Goal: Task Accomplishment & Management: Manage account settings

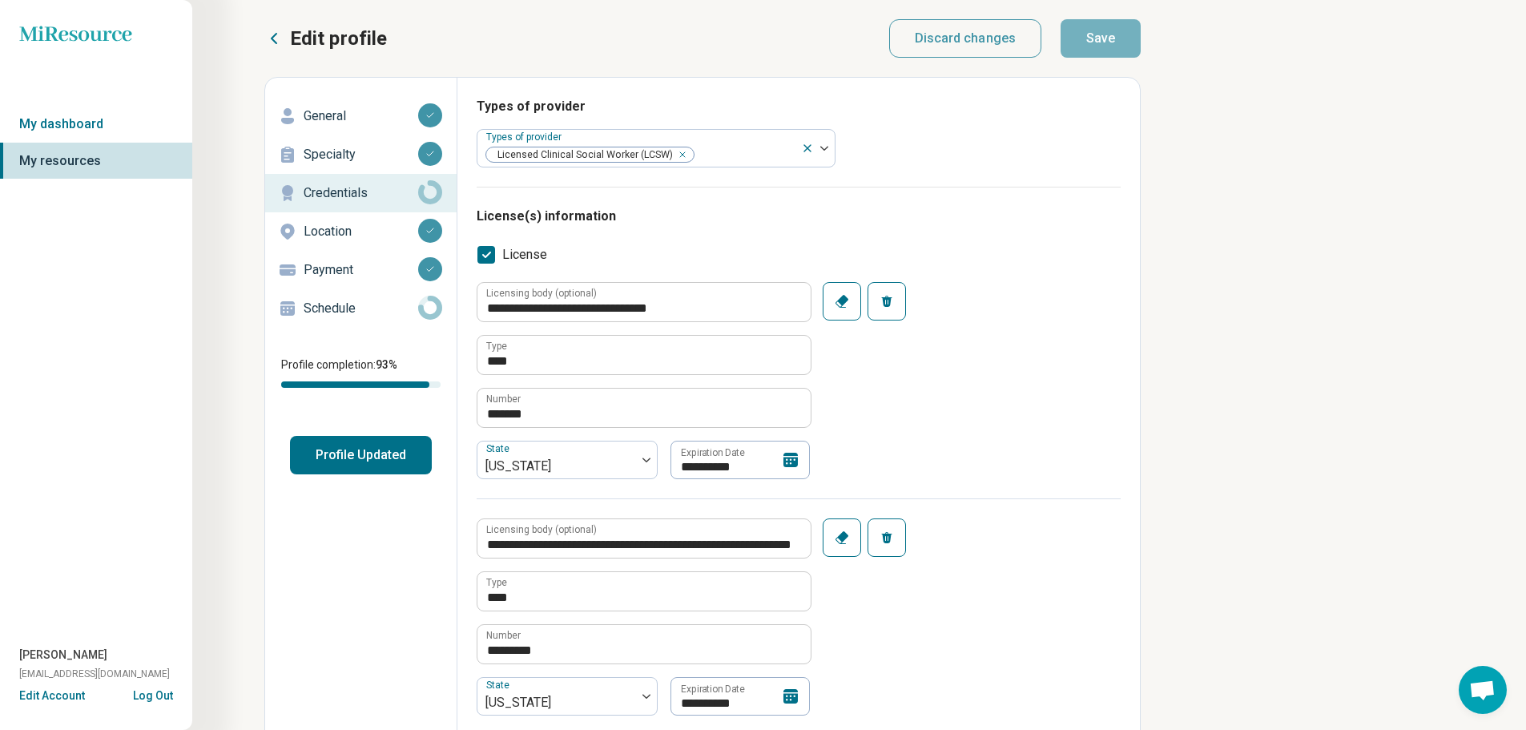
click at [787, 459] on icon at bounding box center [790, 459] width 19 height 19
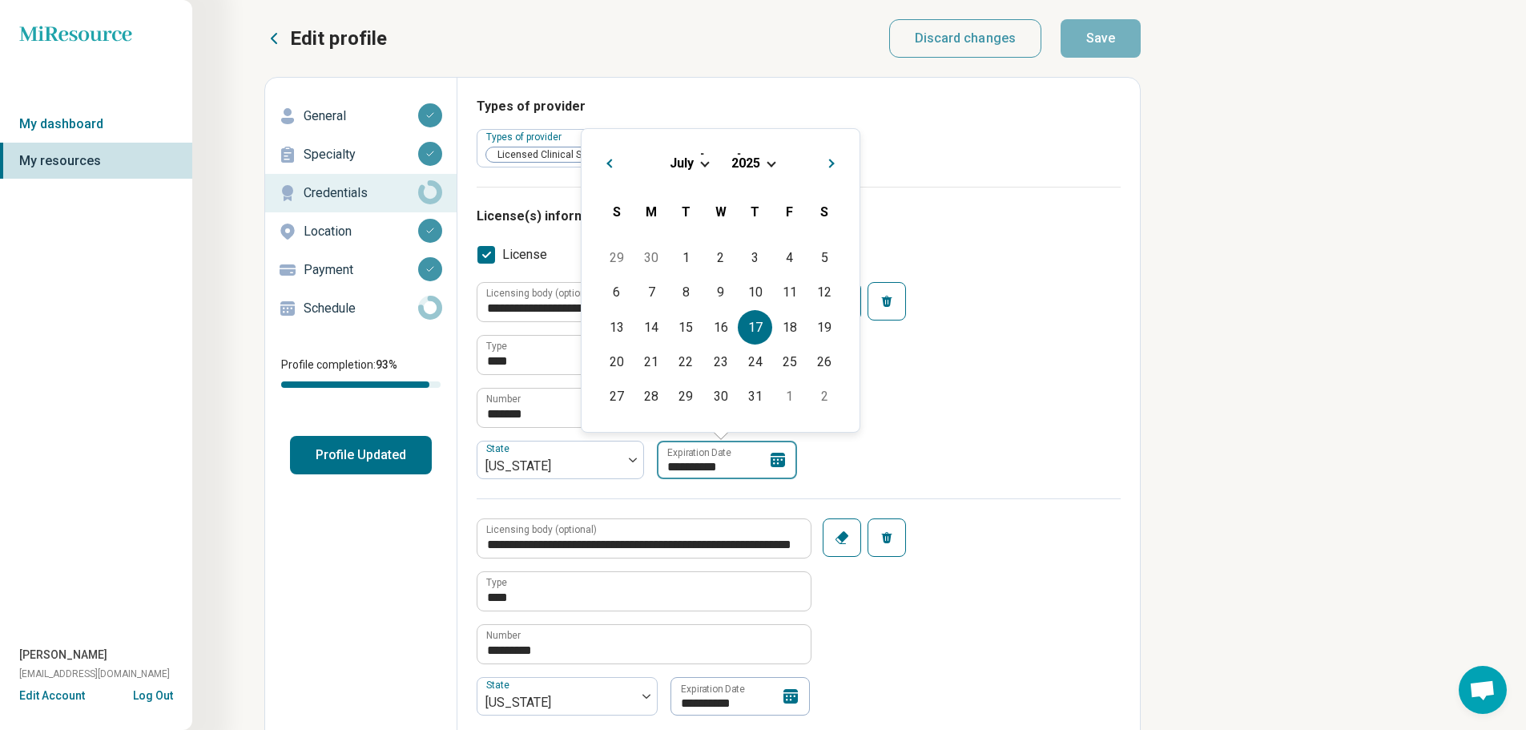
click at [725, 466] on input "**********" at bounding box center [727, 460] width 140 height 38
click at [721, 466] on input "**********" at bounding box center [727, 460] width 140 height 38
click at [770, 162] on span "Choose Date" at bounding box center [771, 162] width 9 height 9
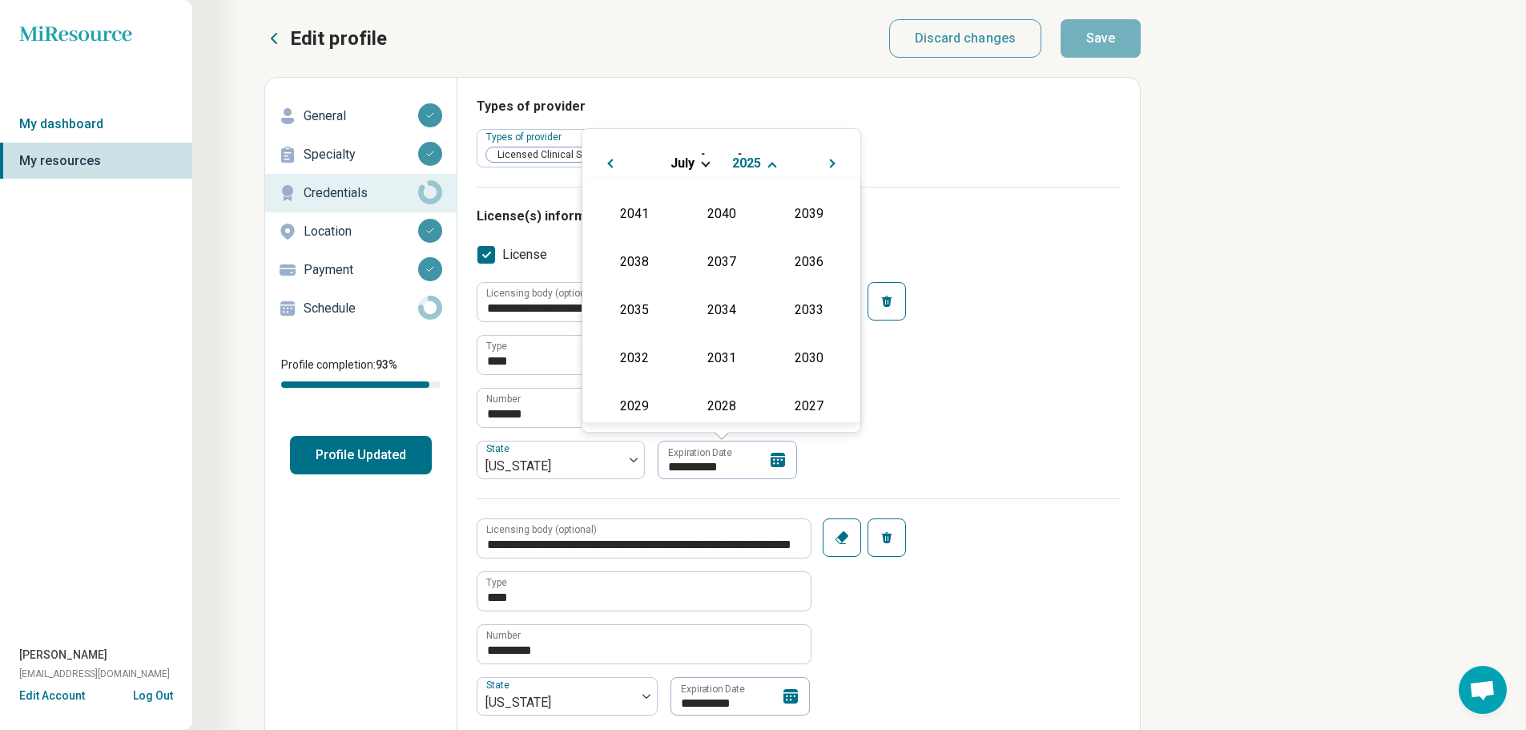
scroll to position [146, 0]
click at [845, 247] on div "2050 2049 2048 2047 2046 2045 2044 2043 2042 2041 2040 2039 2038 2037 2036 2035…" at bounding box center [721, 300] width 278 height 243
click at [803, 393] on div "2027" at bounding box center [809, 396] width 78 height 29
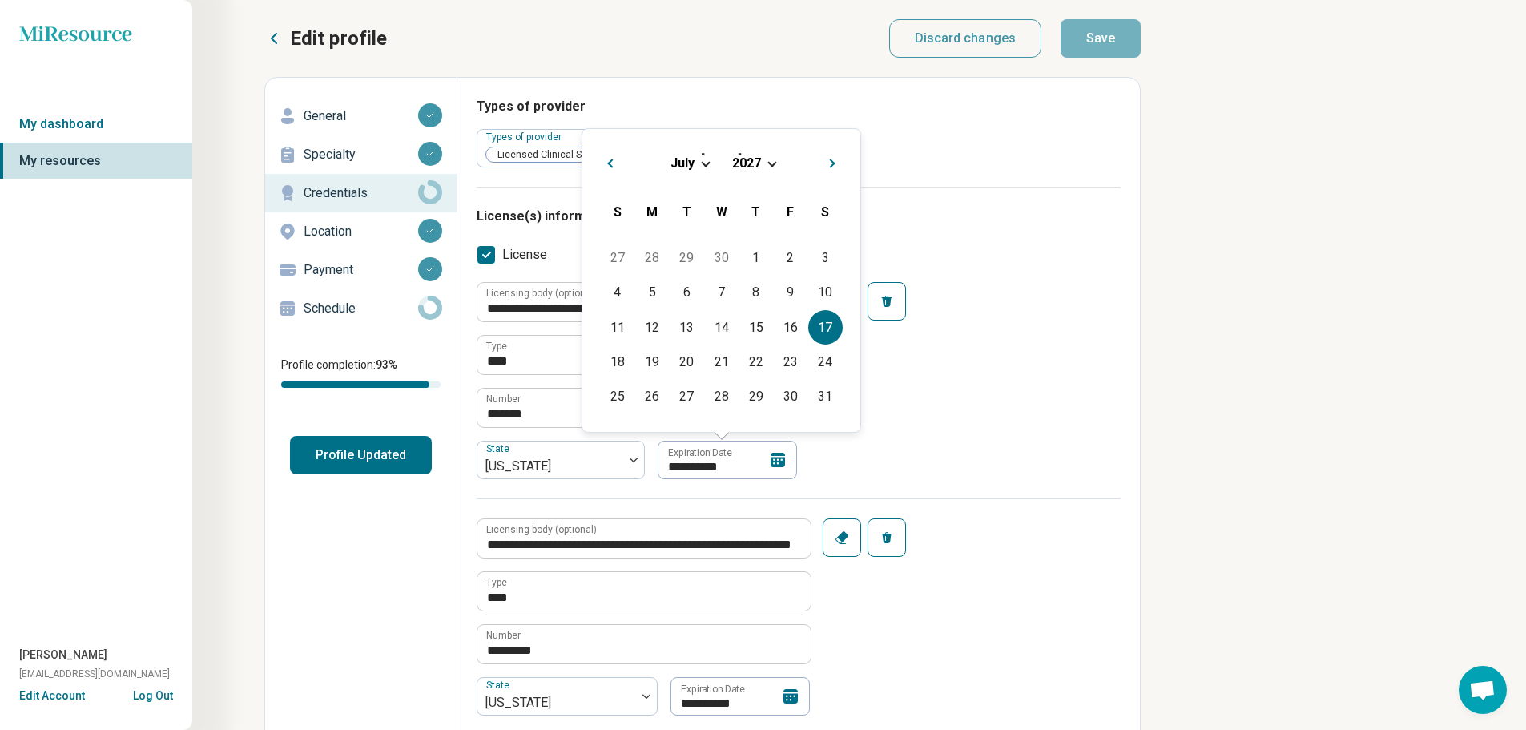
click at [818, 337] on div "17" at bounding box center [825, 327] width 34 height 34
type textarea "*"
type input "**********"
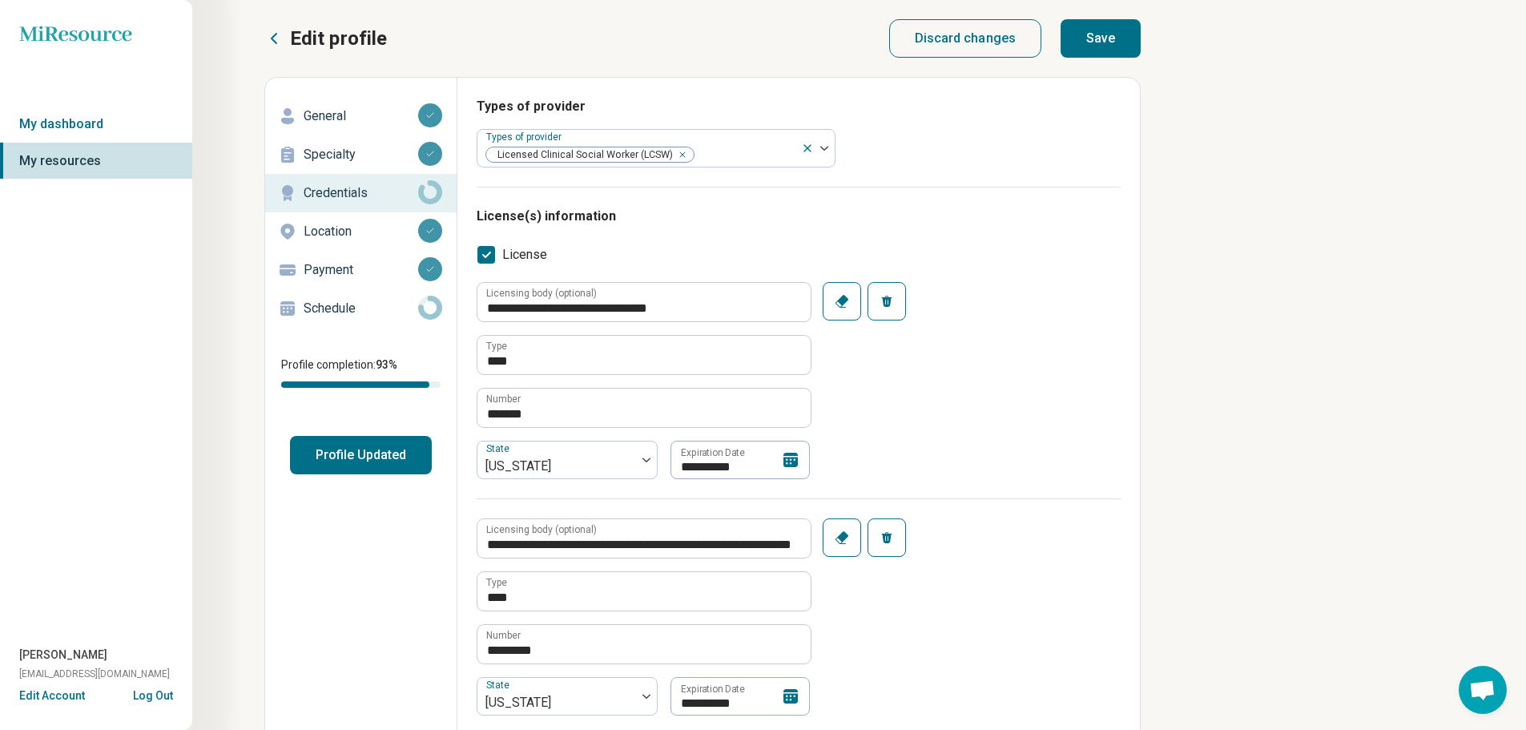
click at [915, 376] on div "**********" at bounding box center [799, 390] width 644 height 216
click at [1104, 38] on button "Save" at bounding box center [1100, 38] width 80 height 38
click at [360, 458] on button "Profile Updated" at bounding box center [361, 455] width 142 height 38
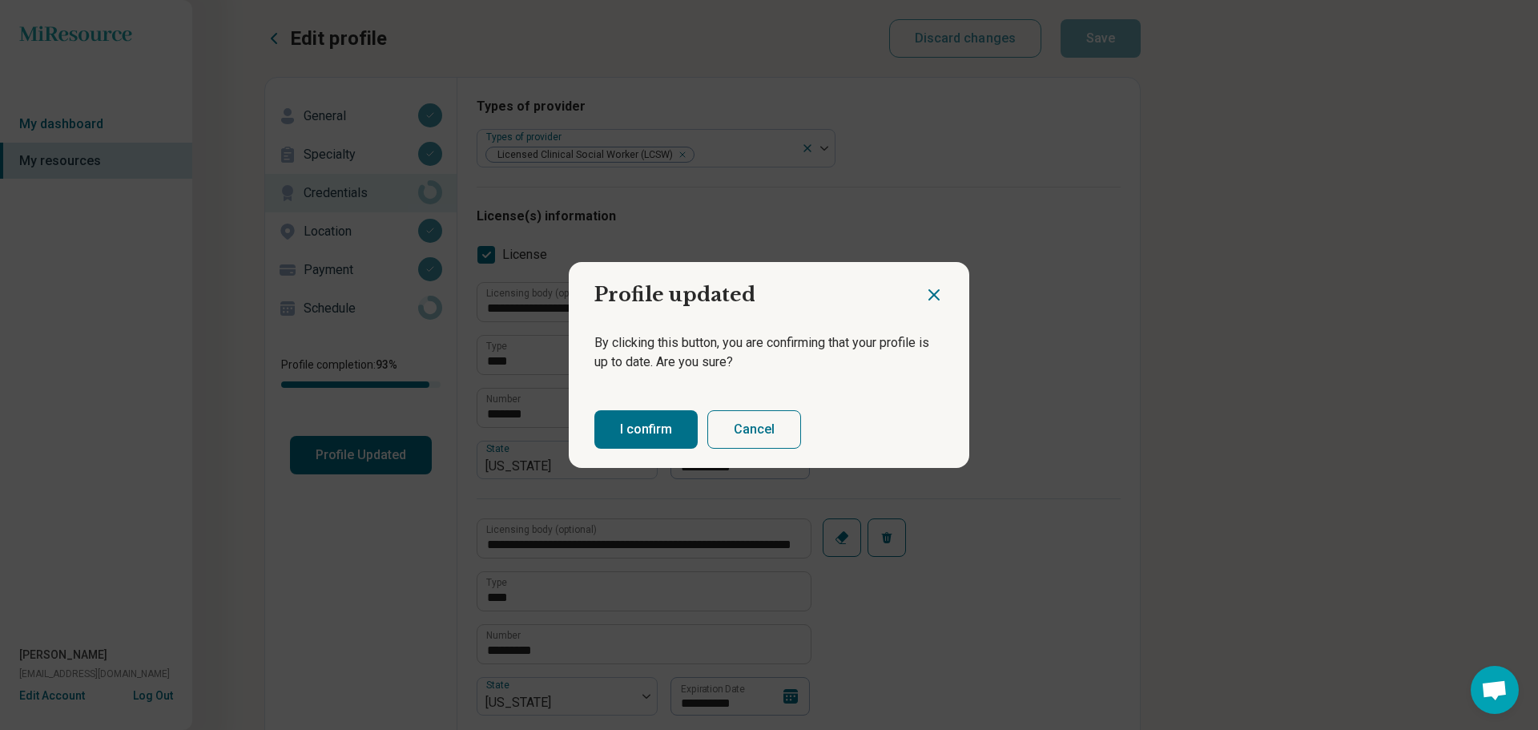
click at [646, 433] on button "I confirm" at bounding box center [645, 429] width 103 height 38
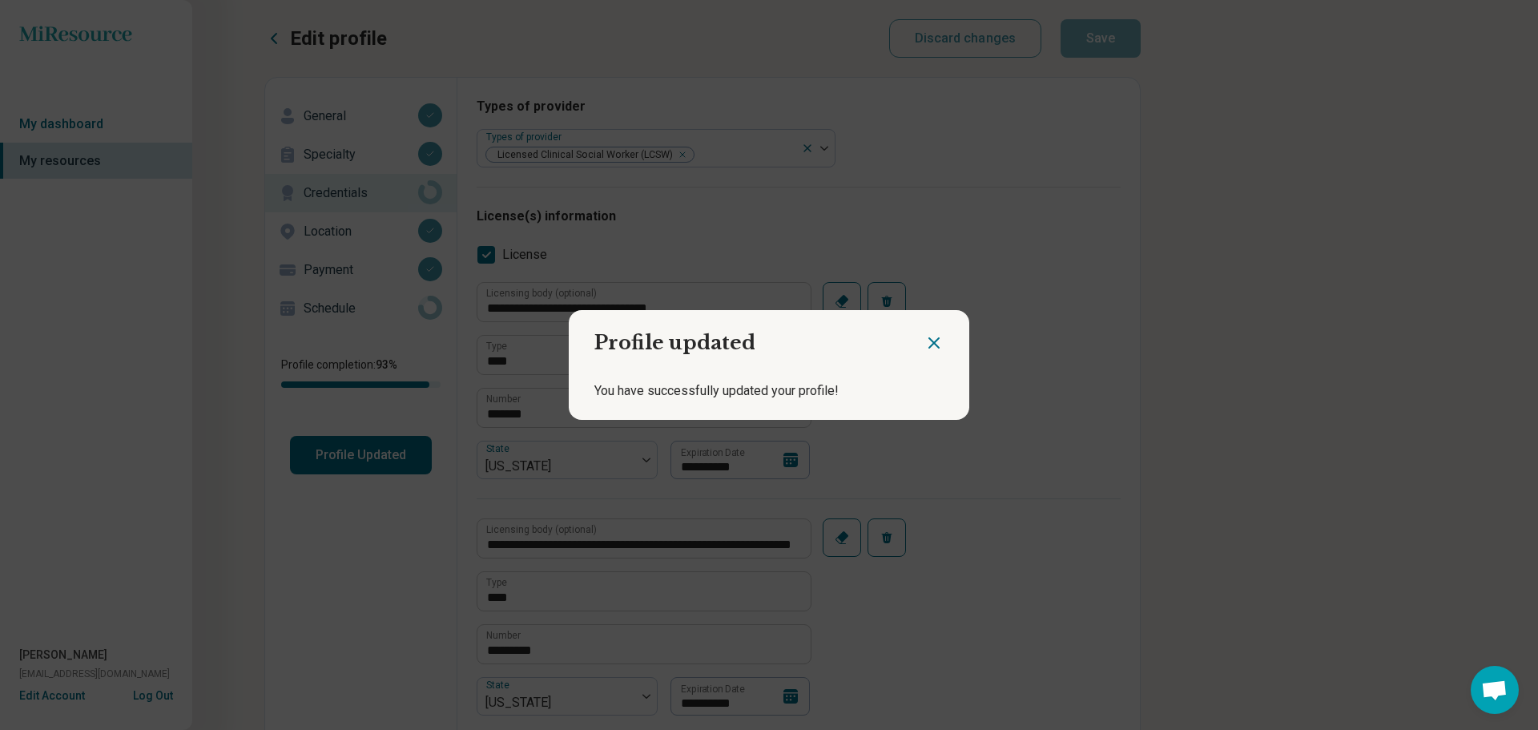
click at [932, 342] on icon "Close dialog" at bounding box center [933, 342] width 19 height 19
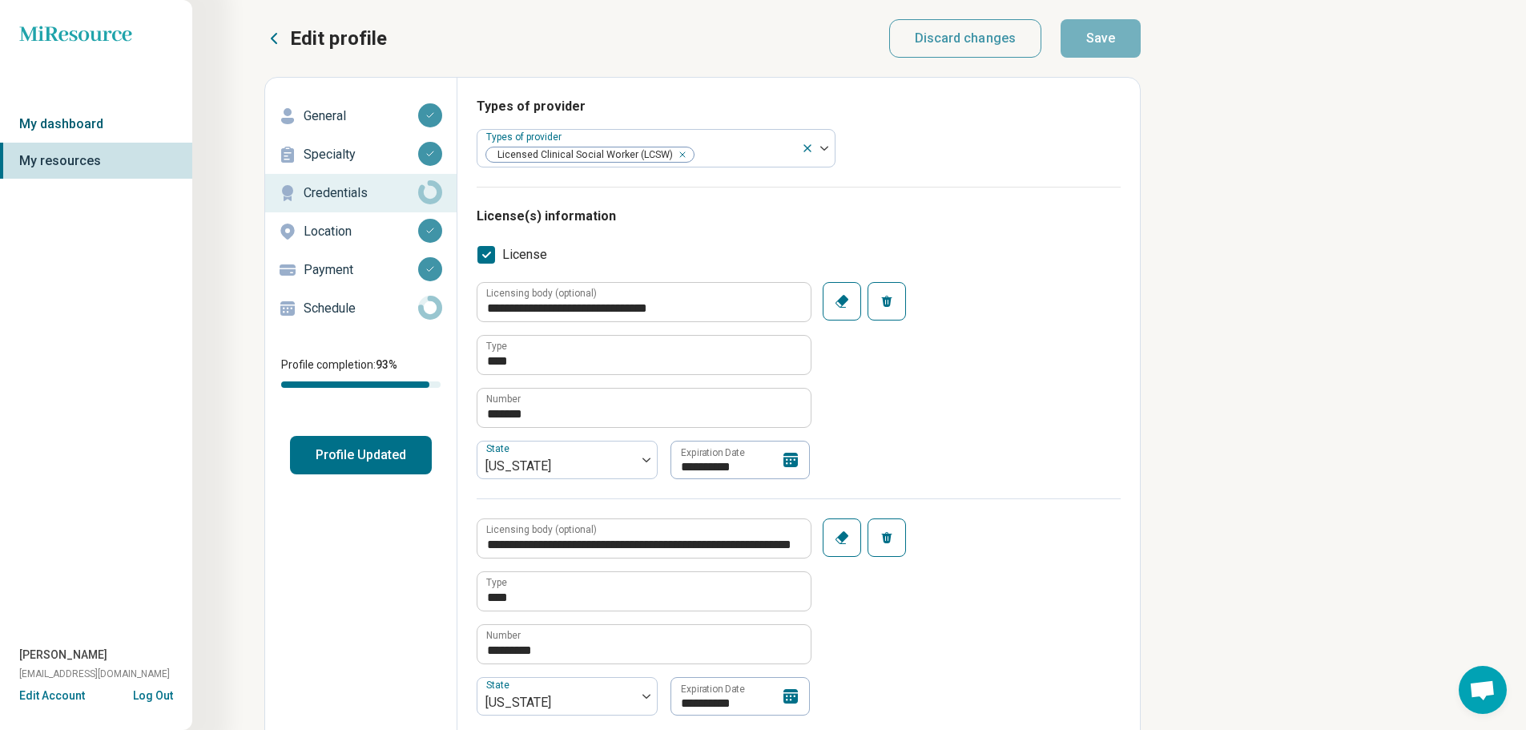
click at [78, 123] on link "My dashboard" at bounding box center [96, 124] width 192 height 37
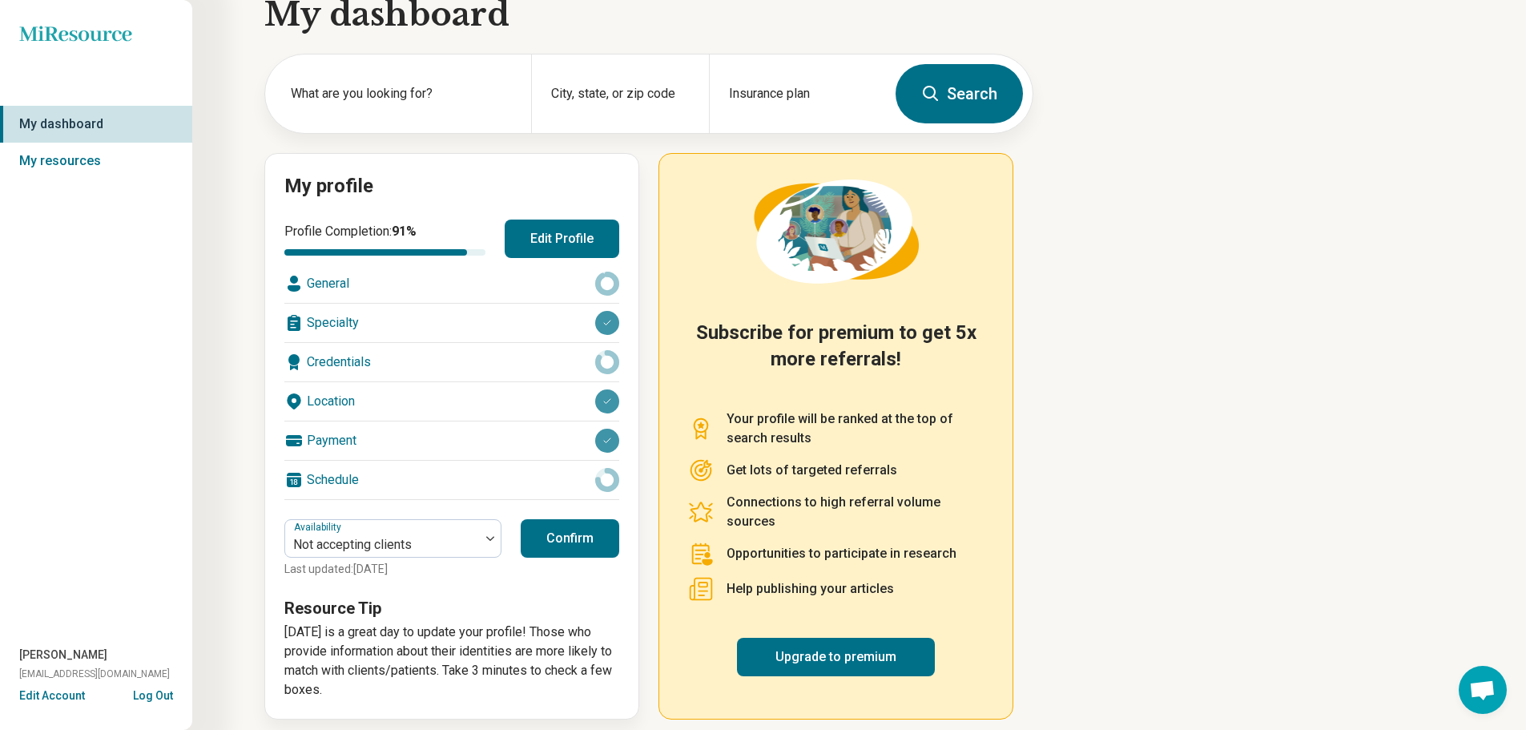
scroll to position [46, 0]
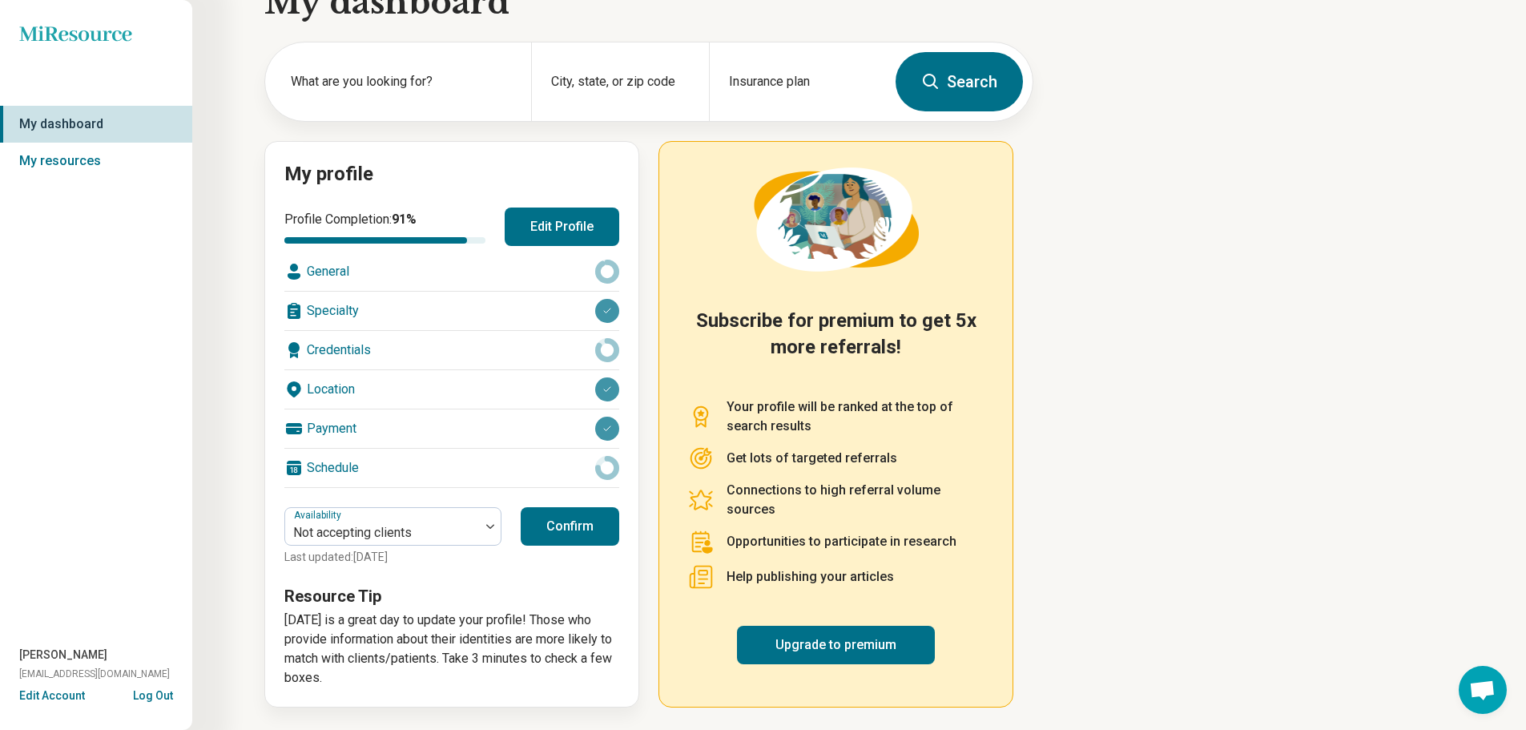
click at [563, 226] on button "Edit Profile" at bounding box center [562, 226] width 115 height 38
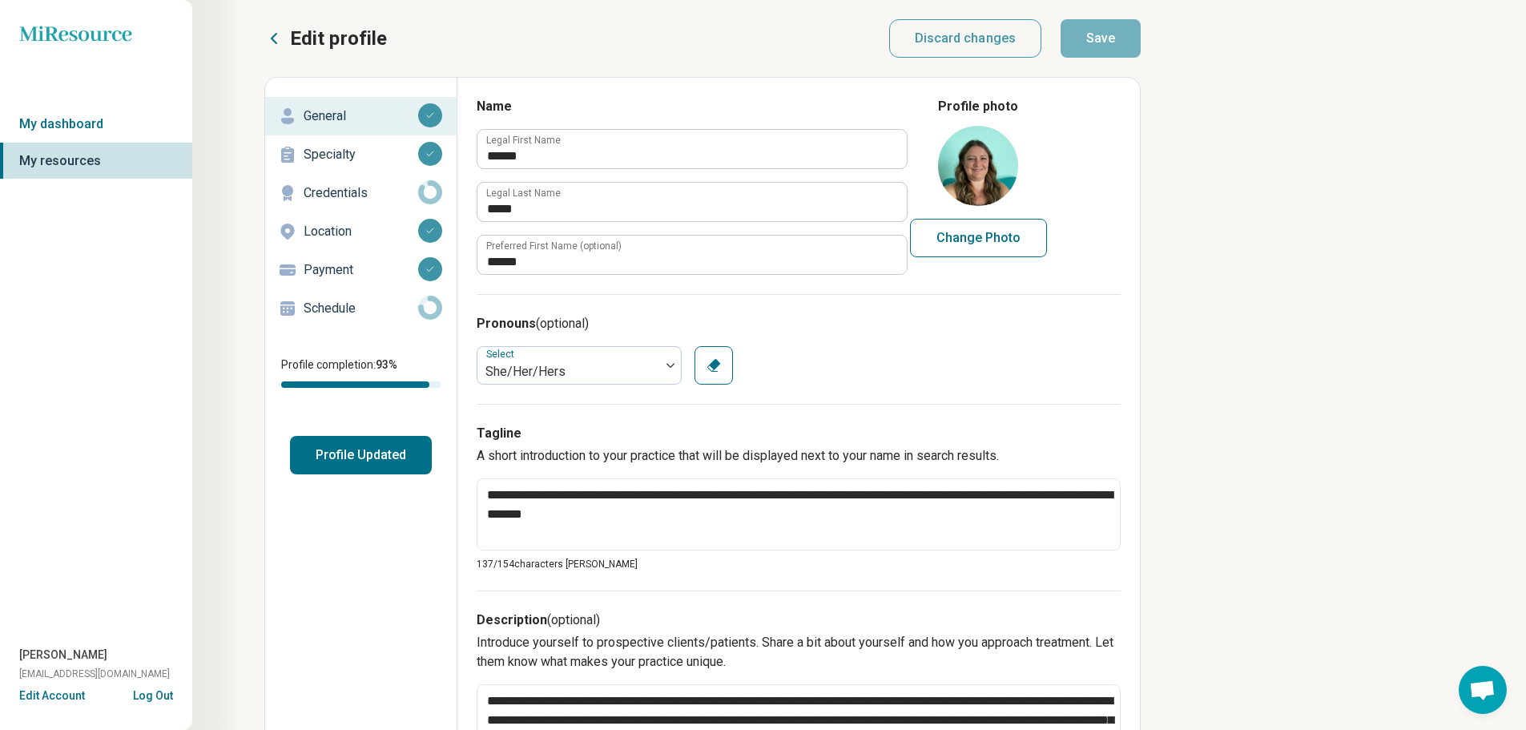
click at [334, 144] on div "Specialty" at bounding box center [361, 155] width 166 height 26
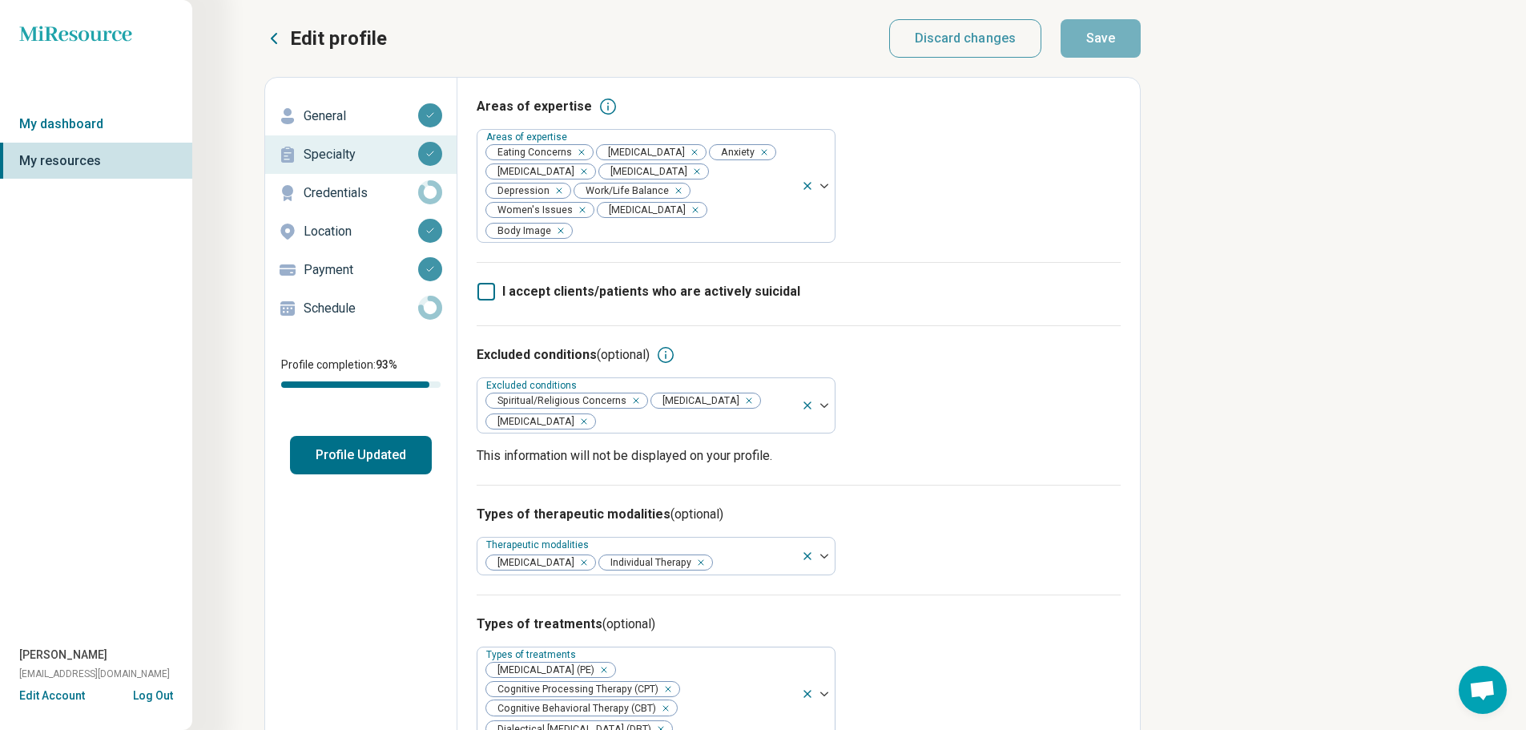
click at [333, 191] on p "Credentials" at bounding box center [361, 192] width 115 height 19
type textarea "*"
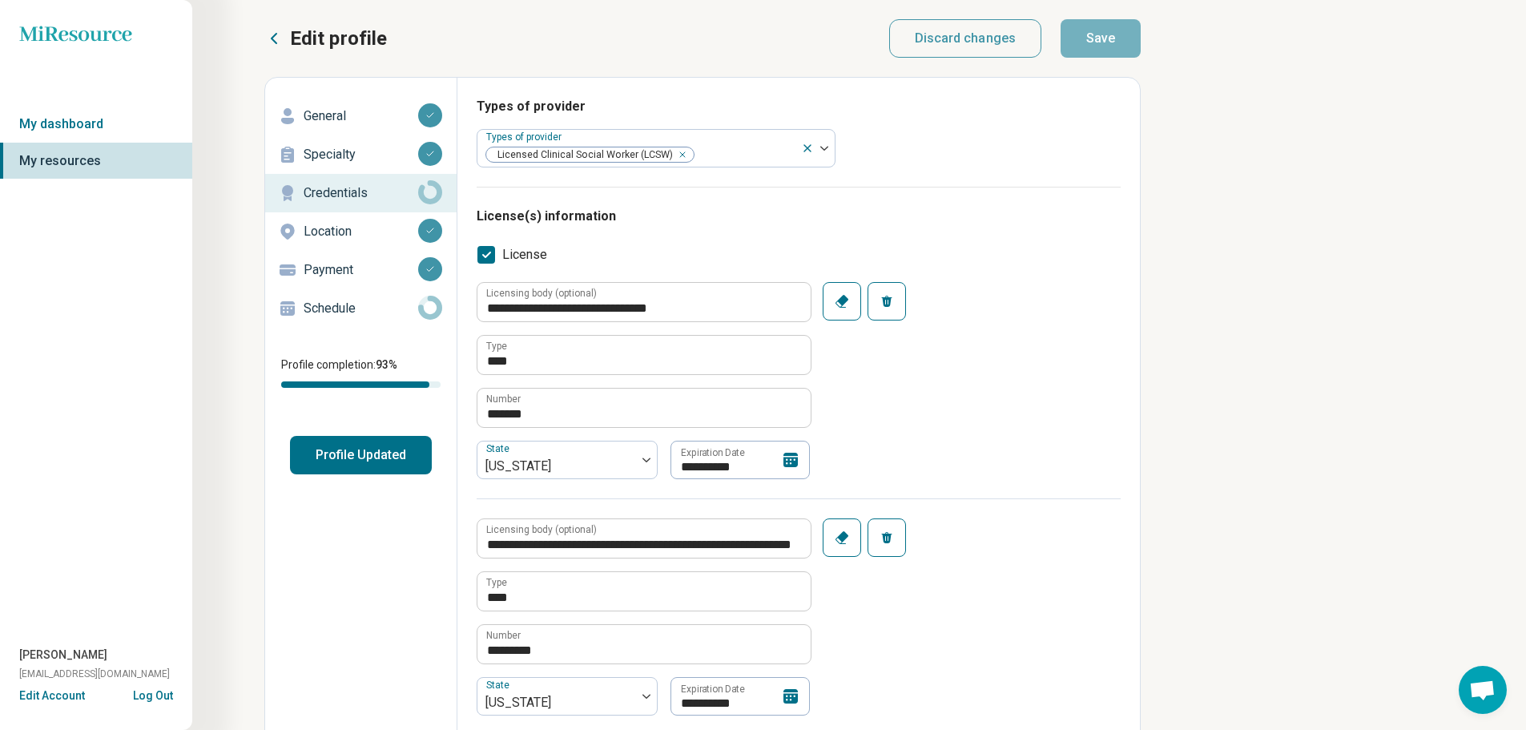
click at [330, 227] on p "Location" at bounding box center [361, 231] width 115 height 19
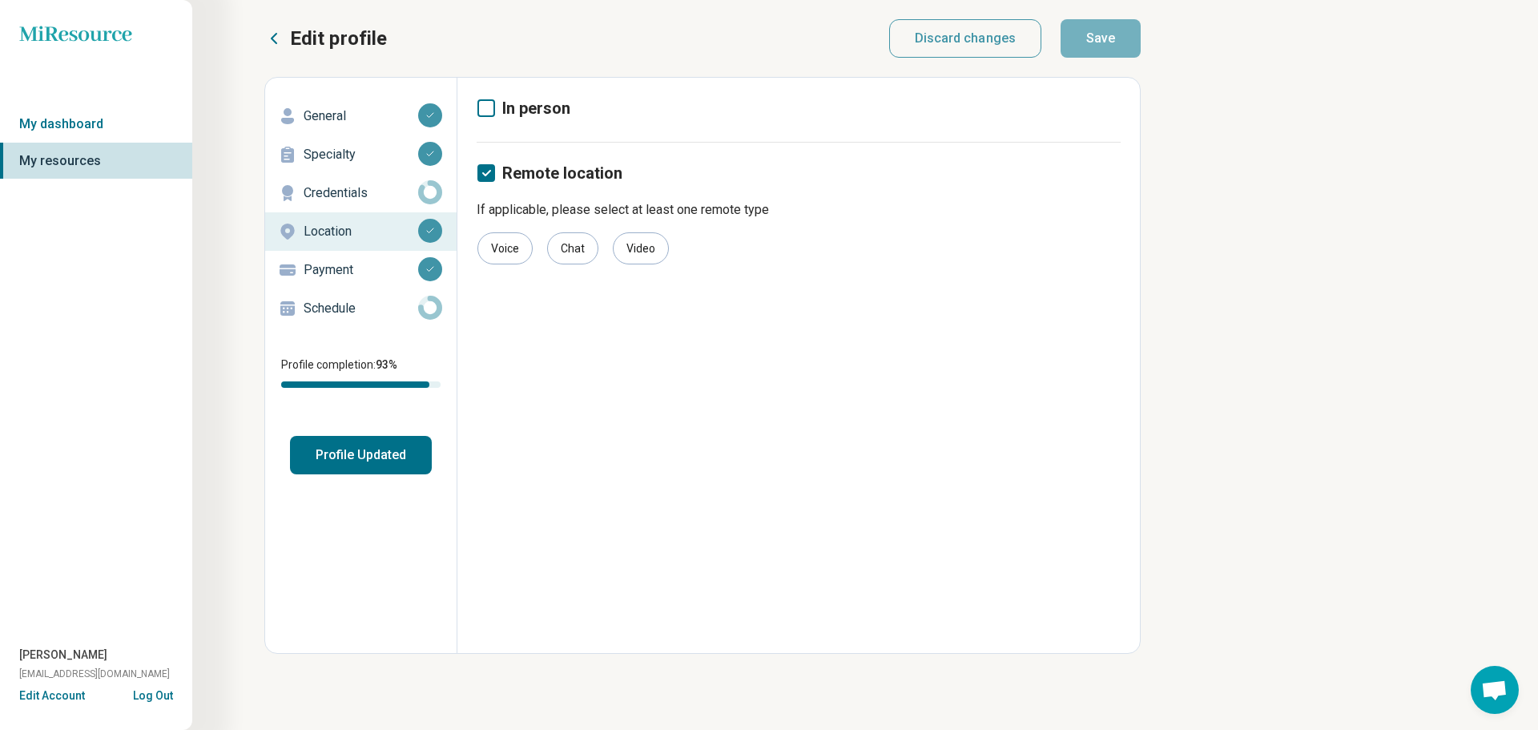
click at [333, 268] on p "Payment" at bounding box center [361, 269] width 115 height 19
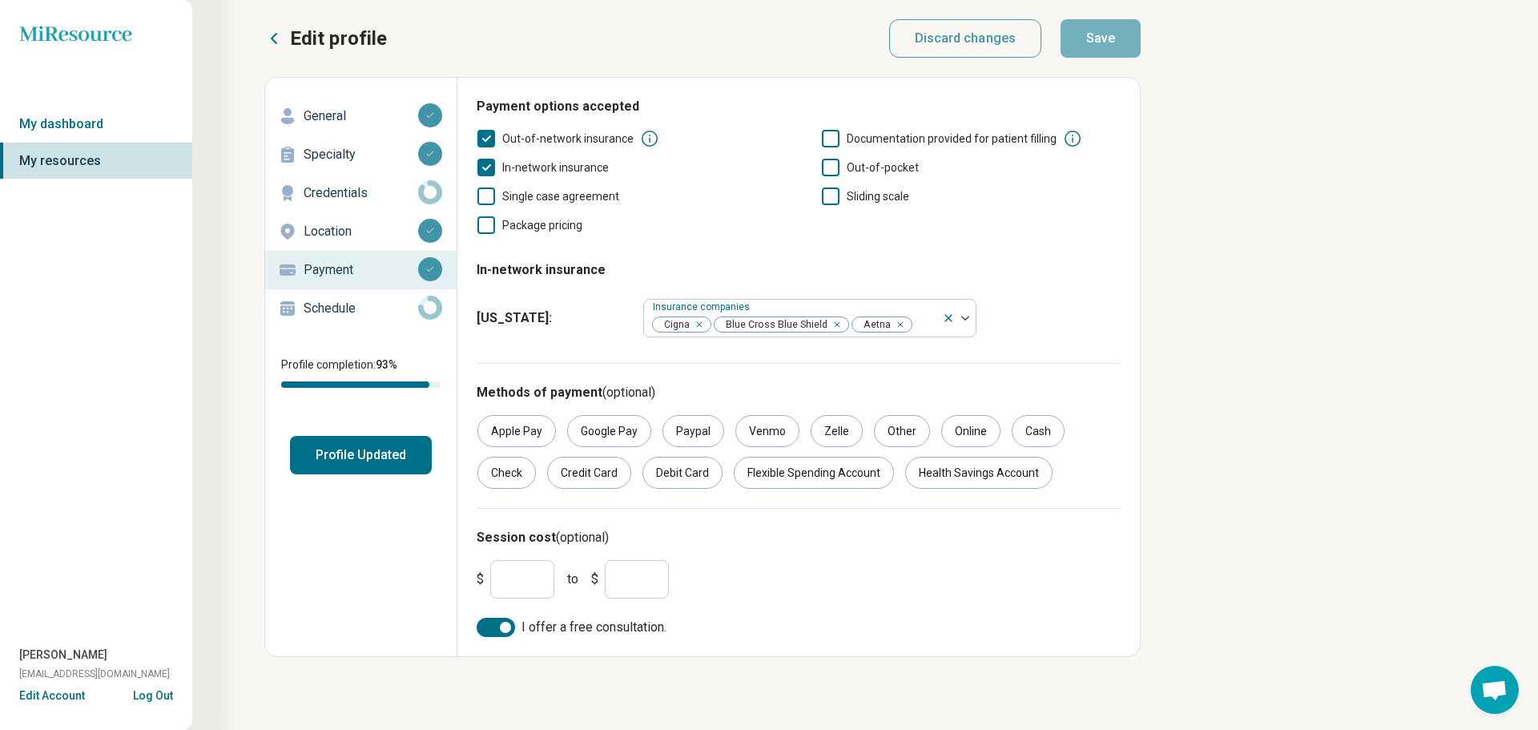
click at [337, 306] on p "Schedule" at bounding box center [361, 308] width 115 height 19
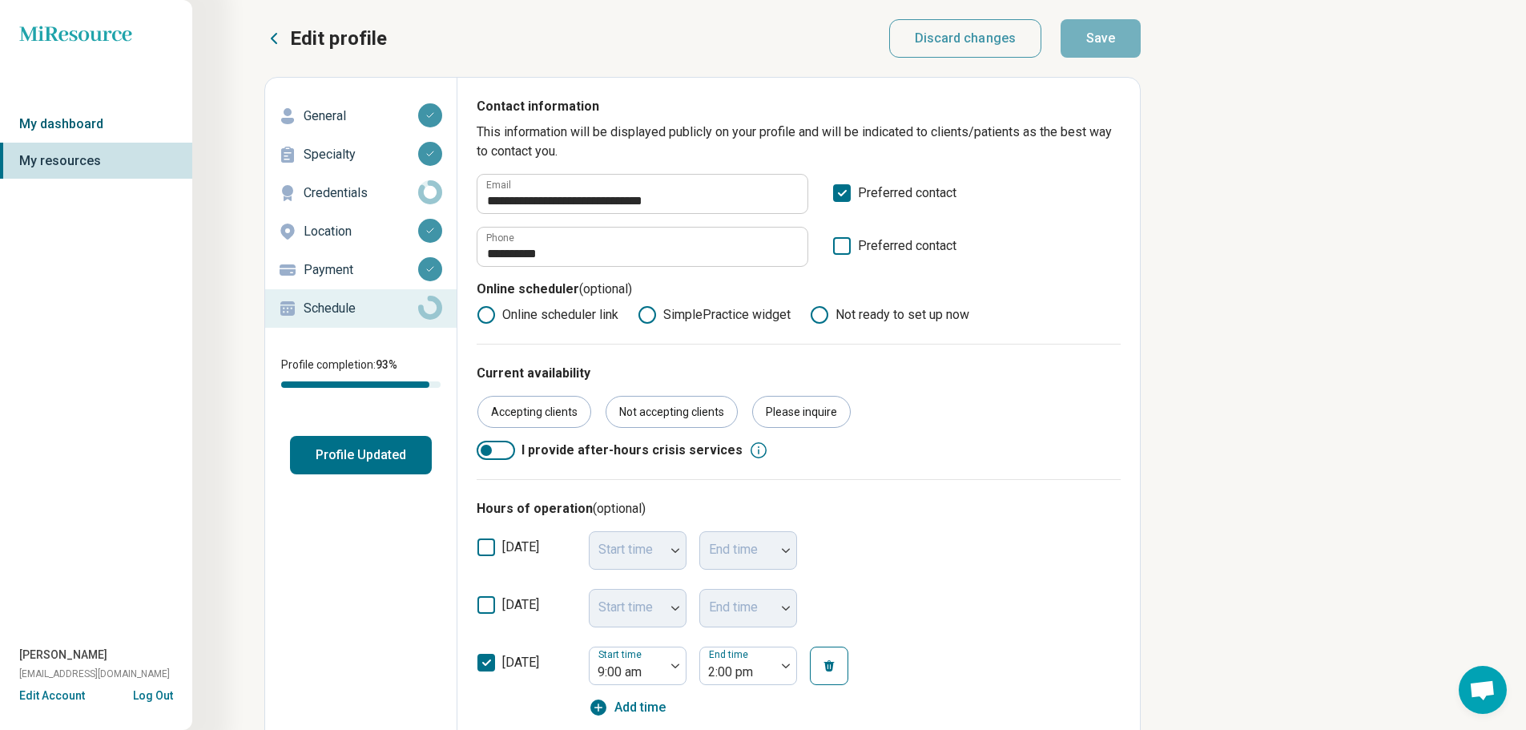
click at [58, 122] on link "My dashboard" at bounding box center [96, 124] width 192 height 37
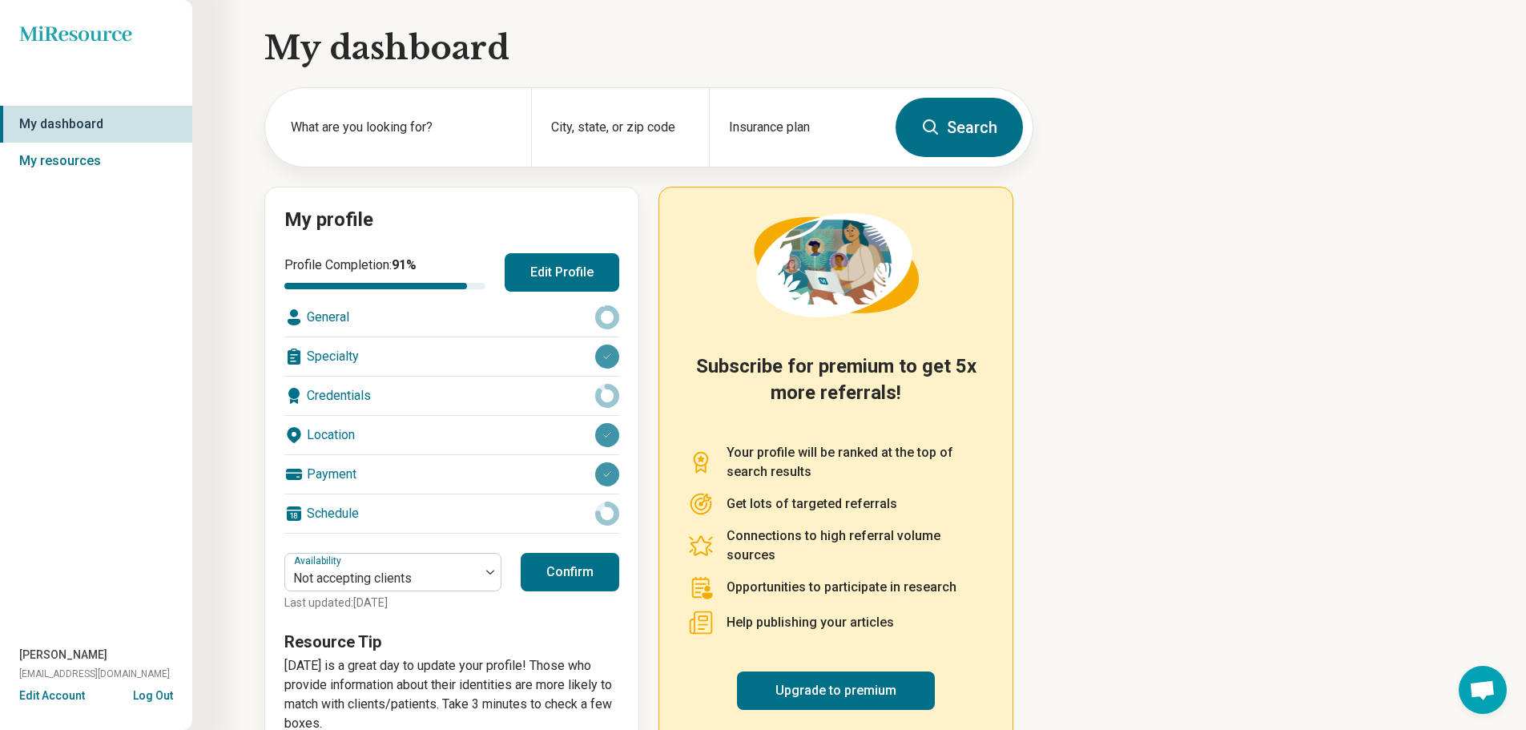
click at [81, 29] on icon "Miresource logo" at bounding box center [75, 34] width 113 height 16
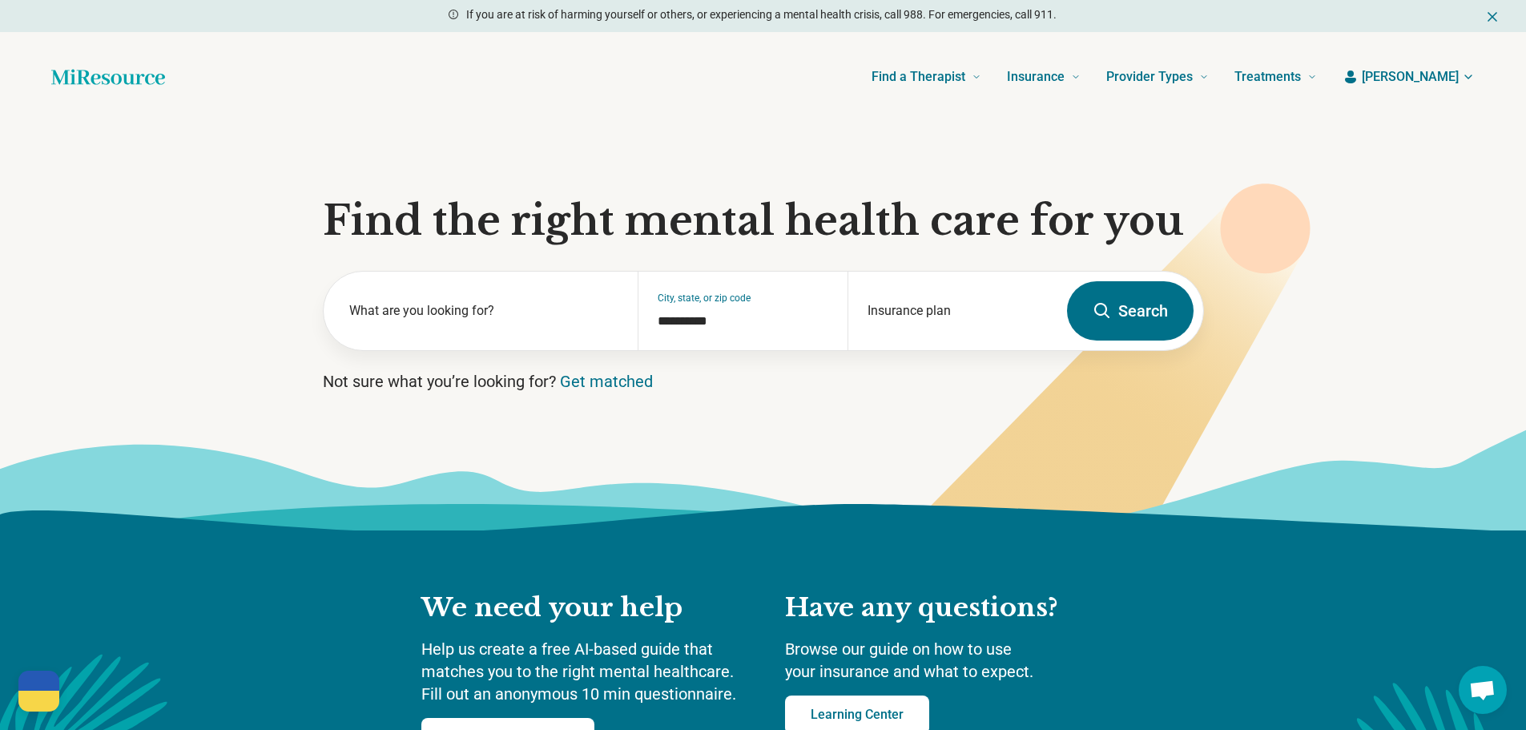
click at [1434, 70] on span "Alison" at bounding box center [1410, 76] width 97 height 19
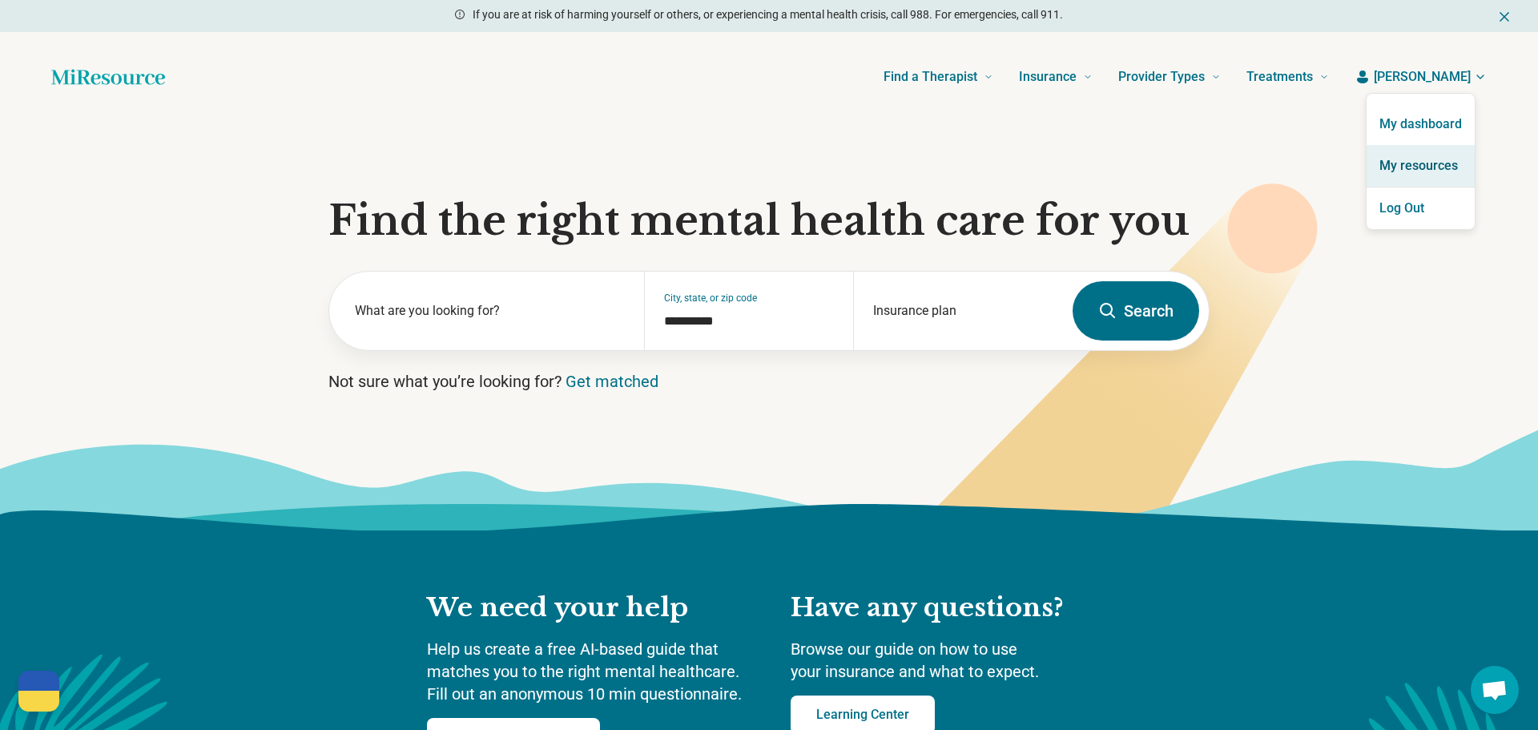
click at [1418, 170] on link "My resources" at bounding box center [1420, 166] width 108 height 42
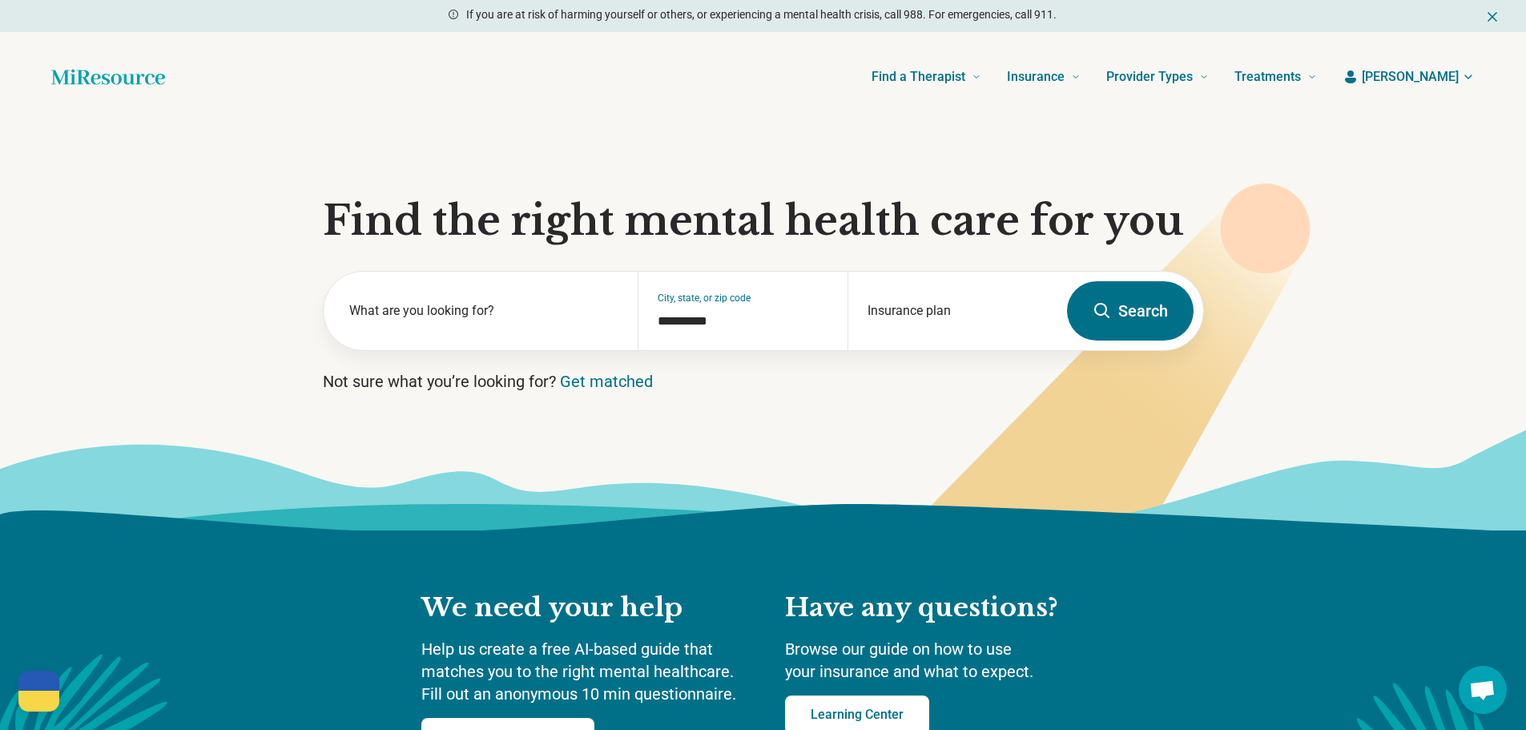
click at [1133, 611] on div "We need your help Help us create a free AI-based guide that matches you to the …" at bounding box center [763, 691] width 1526 height 322
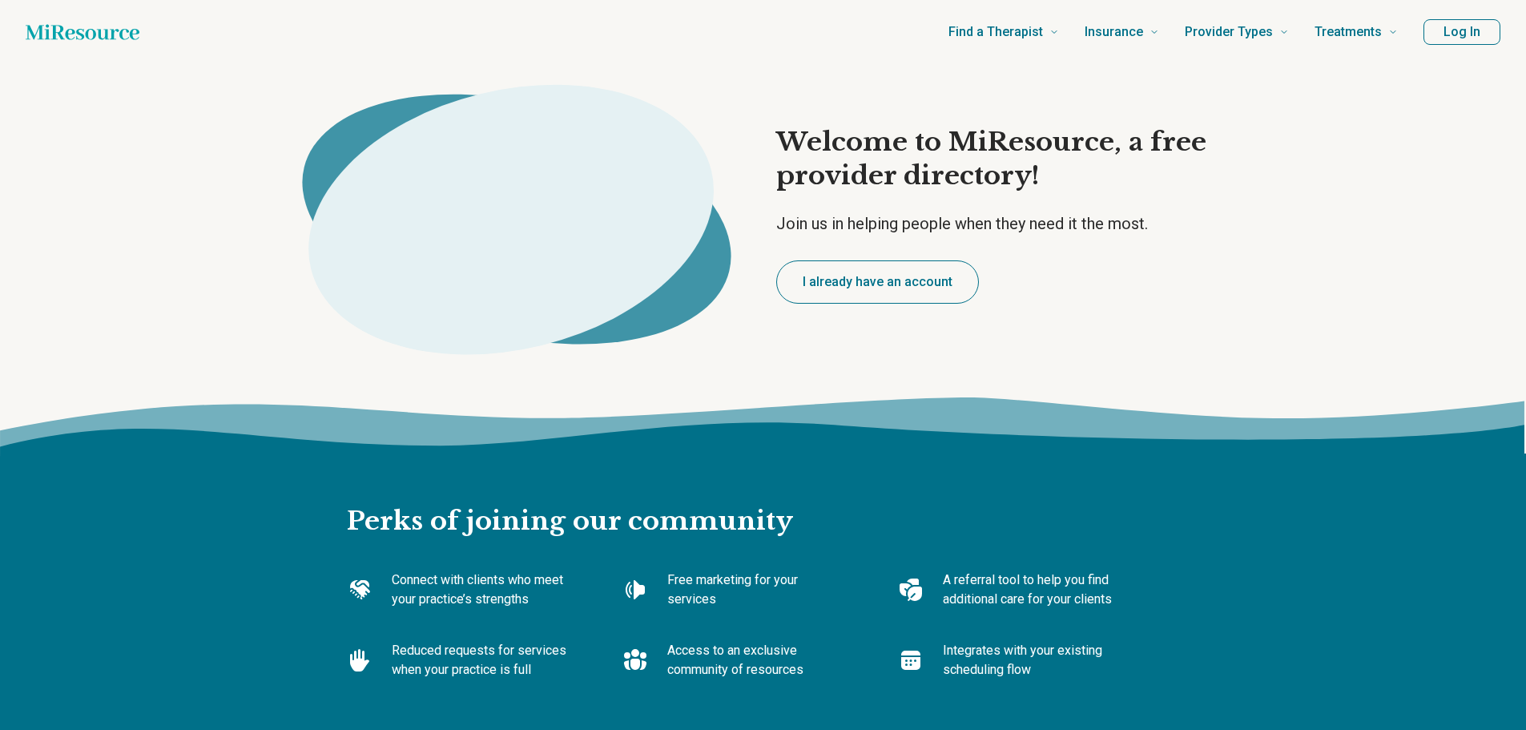
type textarea "*"
